Goal: Task Accomplishment & Management: Use online tool/utility

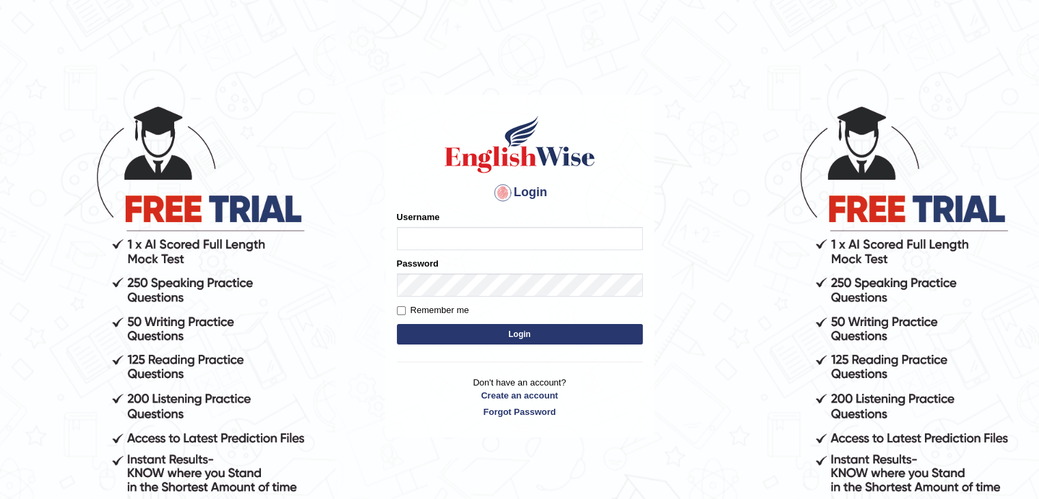
type input "prabati"
click at [491, 342] on button "Login" at bounding box center [520, 334] width 246 height 20
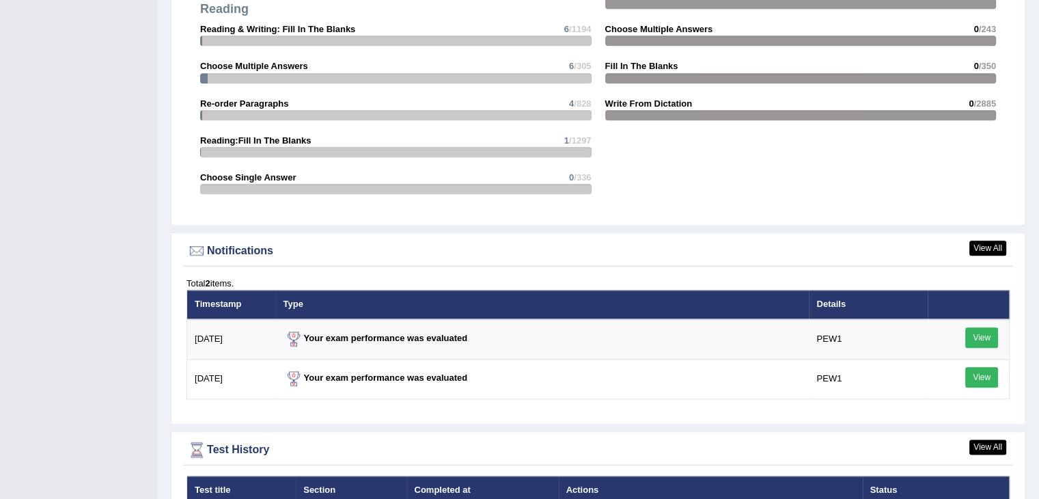
scroll to position [1696, 0]
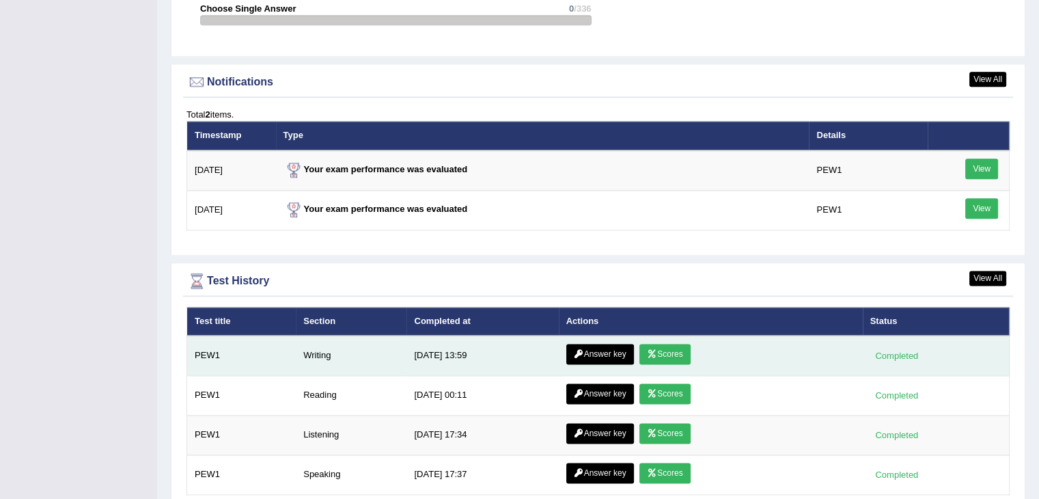
click at [647, 350] on icon at bounding box center [652, 354] width 10 height 8
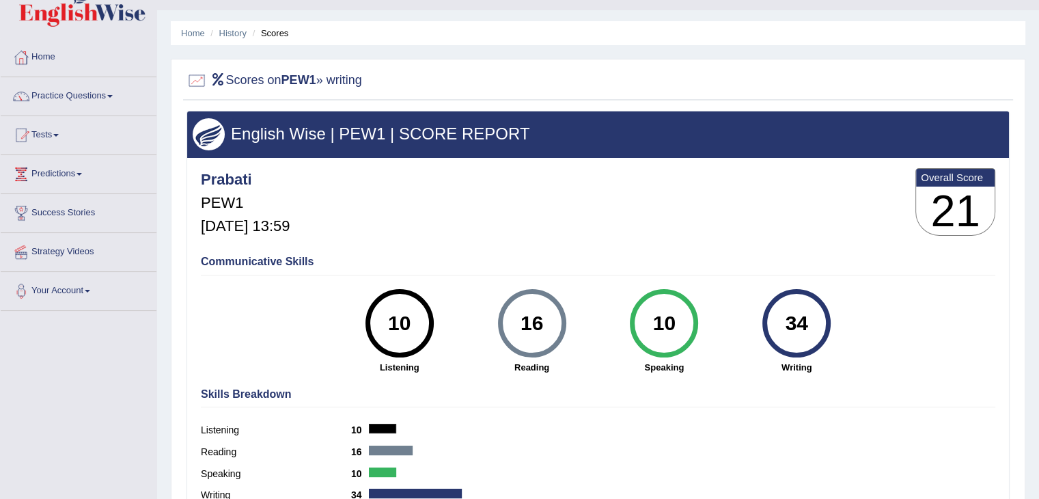
scroll to position [30, 0]
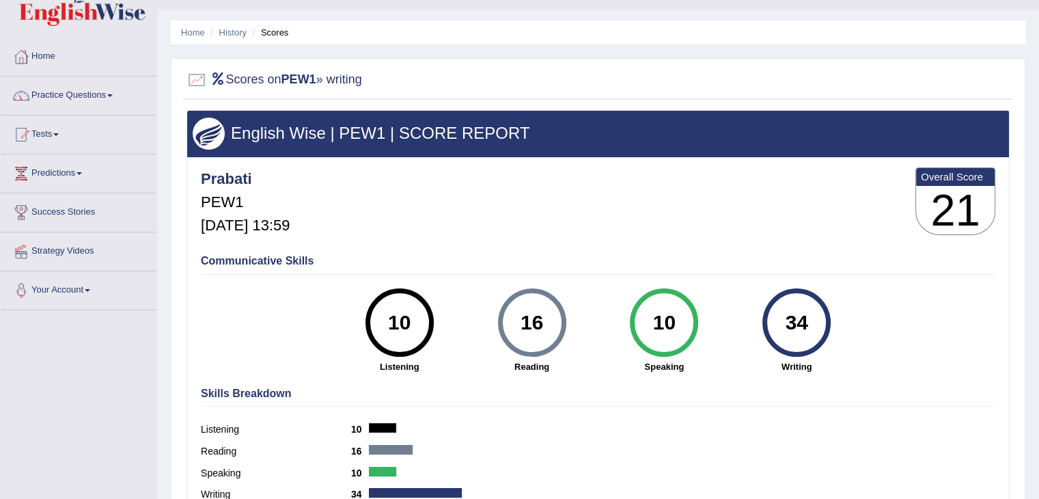
click at [645, 350] on div "10 Speaking" at bounding box center [664, 330] width 133 height 85
click at [49, 126] on link "Tests" at bounding box center [79, 132] width 156 height 34
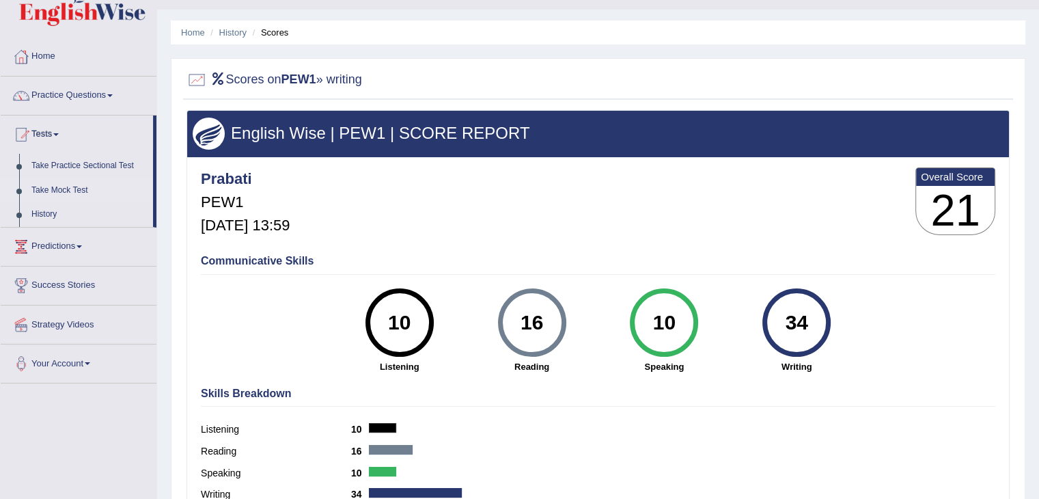
click at [68, 191] on link "Take Mock Test" at bounding box center [89, 190] width 128 height 25
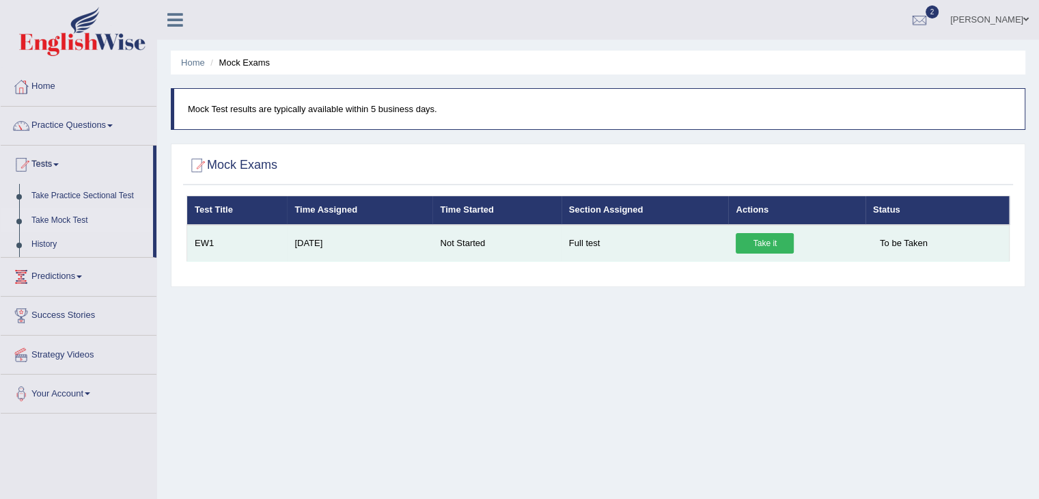
click at [764, 245] on link "Take it" at bounding box center [765, 243] width 58 height 20
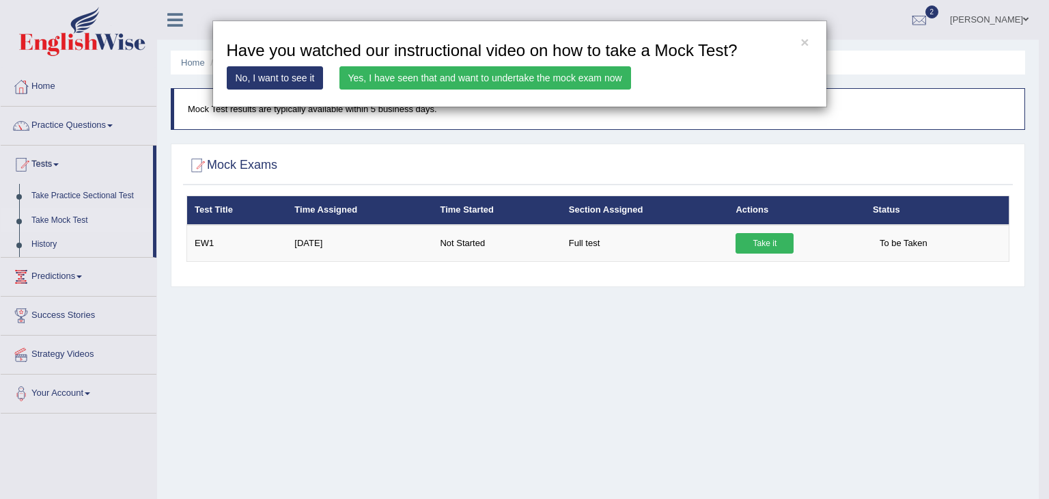
click at [549, 78] on link "Yes, I have seen that and want to undertake the mock exam now" at bounding box center [485, 77] width 292 height 23
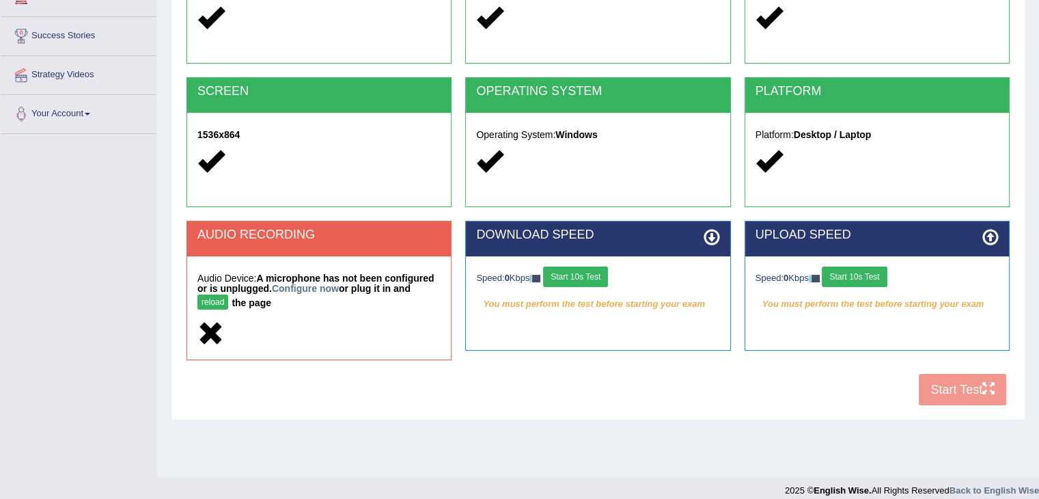
scroll to position [207, 0]
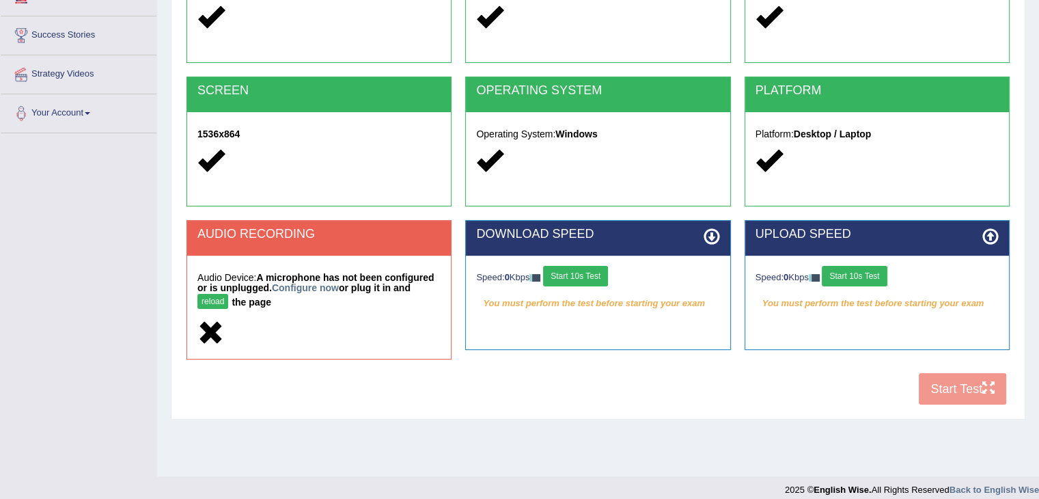
click at [593, 271] on button "Start 10s Test" at bounding box center [575, 276] width 65 height 20
click at [859, 279] on button "Start 10s Test" at bounding box center [854, 276] width 65 height 20
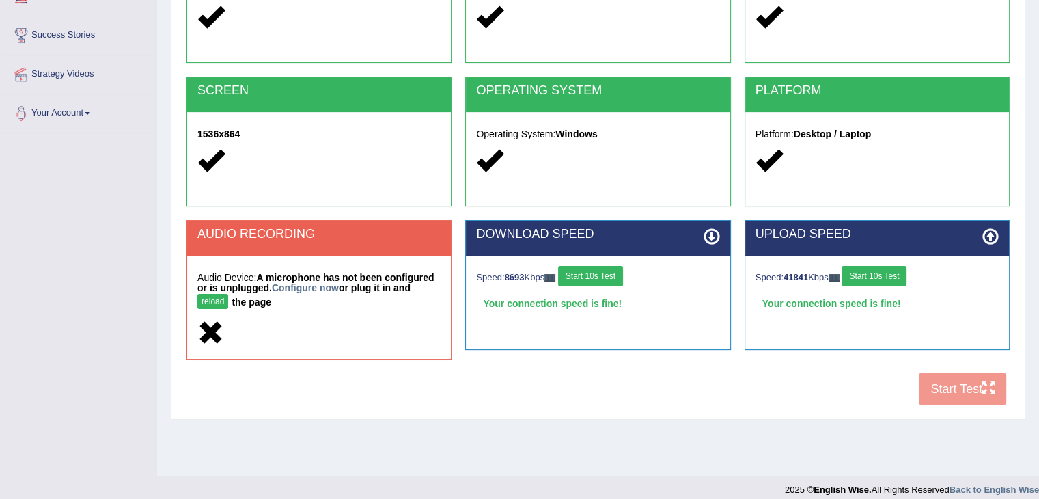
click at [854, 281] on button "Start 10s Test" at bounding box center [874, 276] width 65 height 20
click at [854, 281] on button "Start 10s Test" at bounding box center [869, 276] width 65 height 20
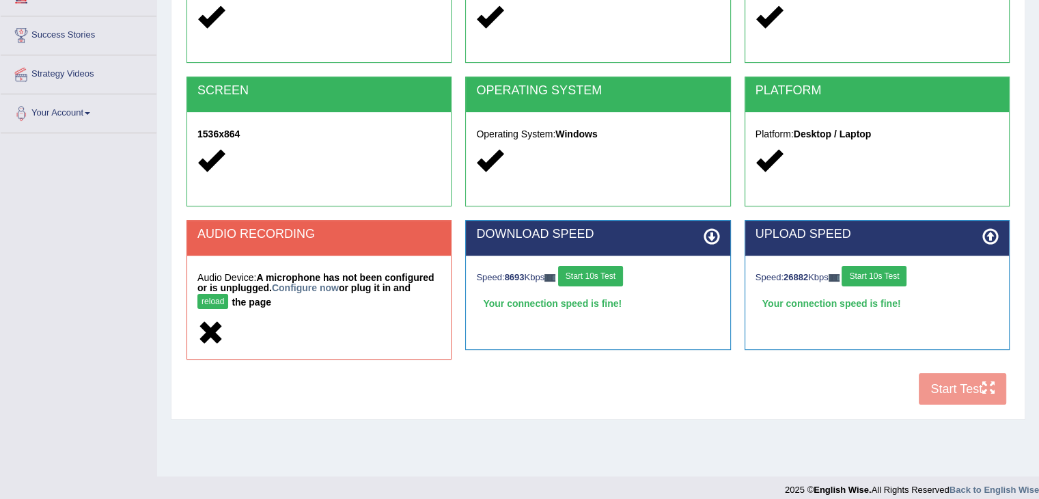
click at [947, 389] on div "COOKIES Cookies Enabled JAVASCRIPT Javascript Enabled BROWSER Browser: Chrome S…" at bounding box center [598, 172] width 830 height 479
click at [205, 299] on button "reload" at bounding box center [212, 301] width 31 height 15
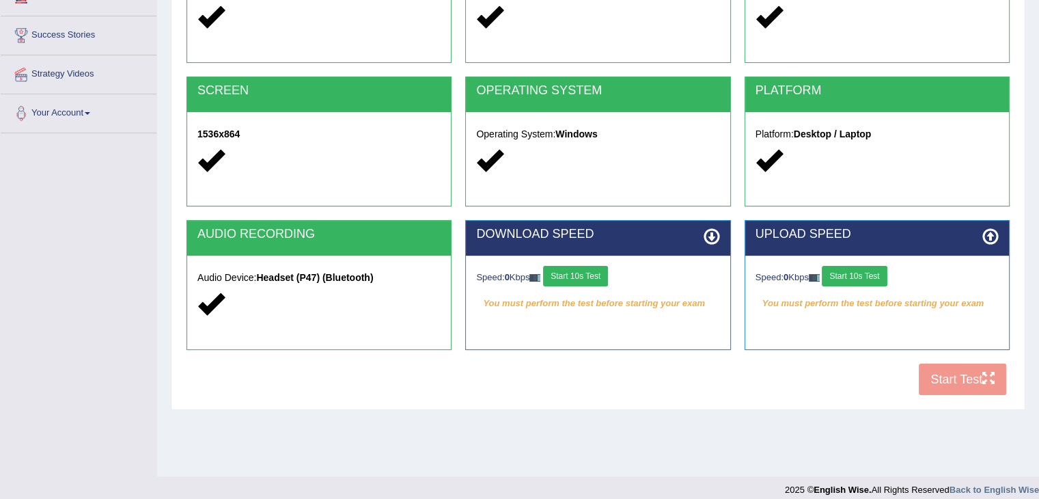
click at [945, 372] on div "COOKIES Cookies Enabled JAVASCRIPT Javascript Enabled BROWSER Browser: Chrome S…" at bounding box center [598, 167] width 830 height 469
click at [597, 279] on button "Start 10s Test" at bounding box center [575, 276] width 65 height 20
click at [597, 279] on button "Start 10s Test" at bounding box center [590, 276] width 65 height 20
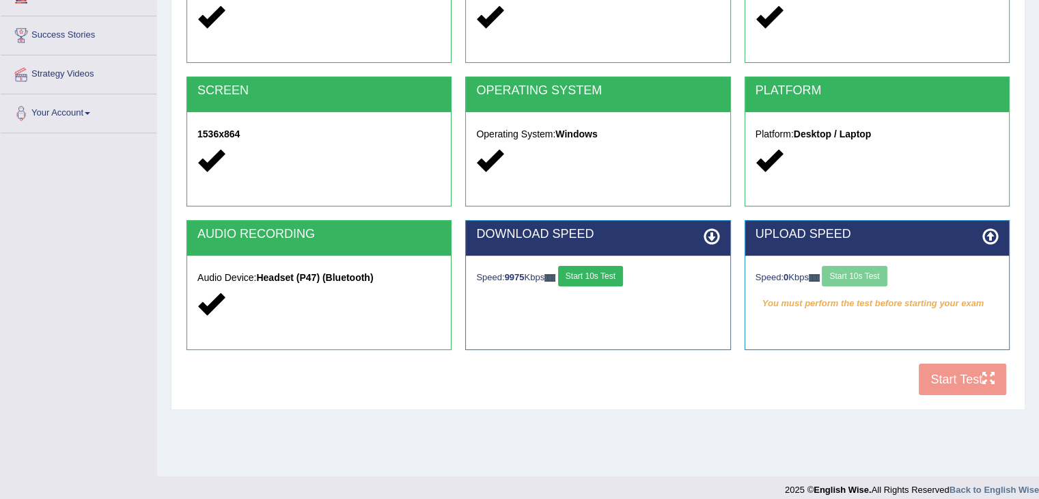
click at [597, 279] on button "Start 10s Test" at bounding box center [590, 276] width 65 height 20
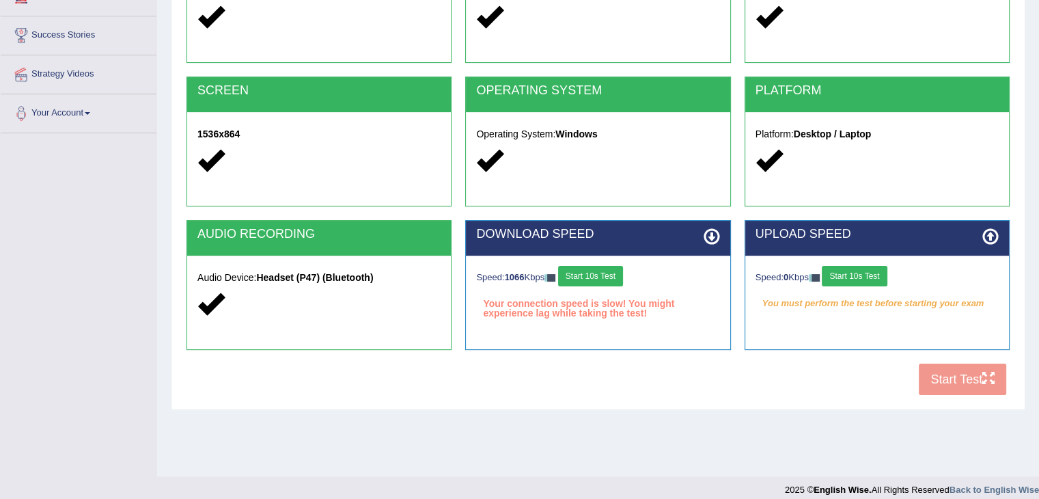
click at [597, 279] on button "Start 10s Test" at bounding box center [590, 276] width 65 height 20
click at [852, 271] on button "Start 10s Test" at bounding box center [854, 276] width 65 height 20
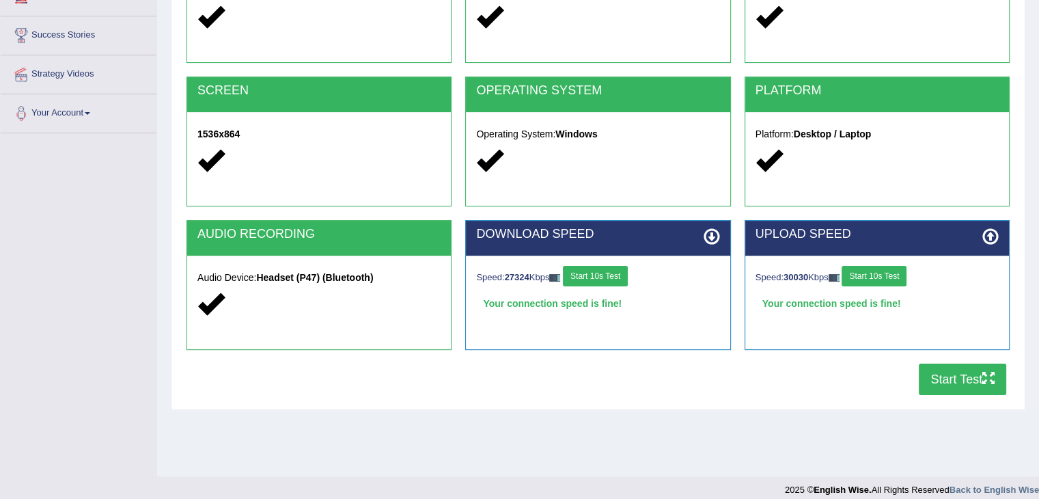
click at [958, 380] on button "Start Test" at bounding box center [962, 378] width 87 height 31
